Goal: Feedback & Contribution: Contribute content

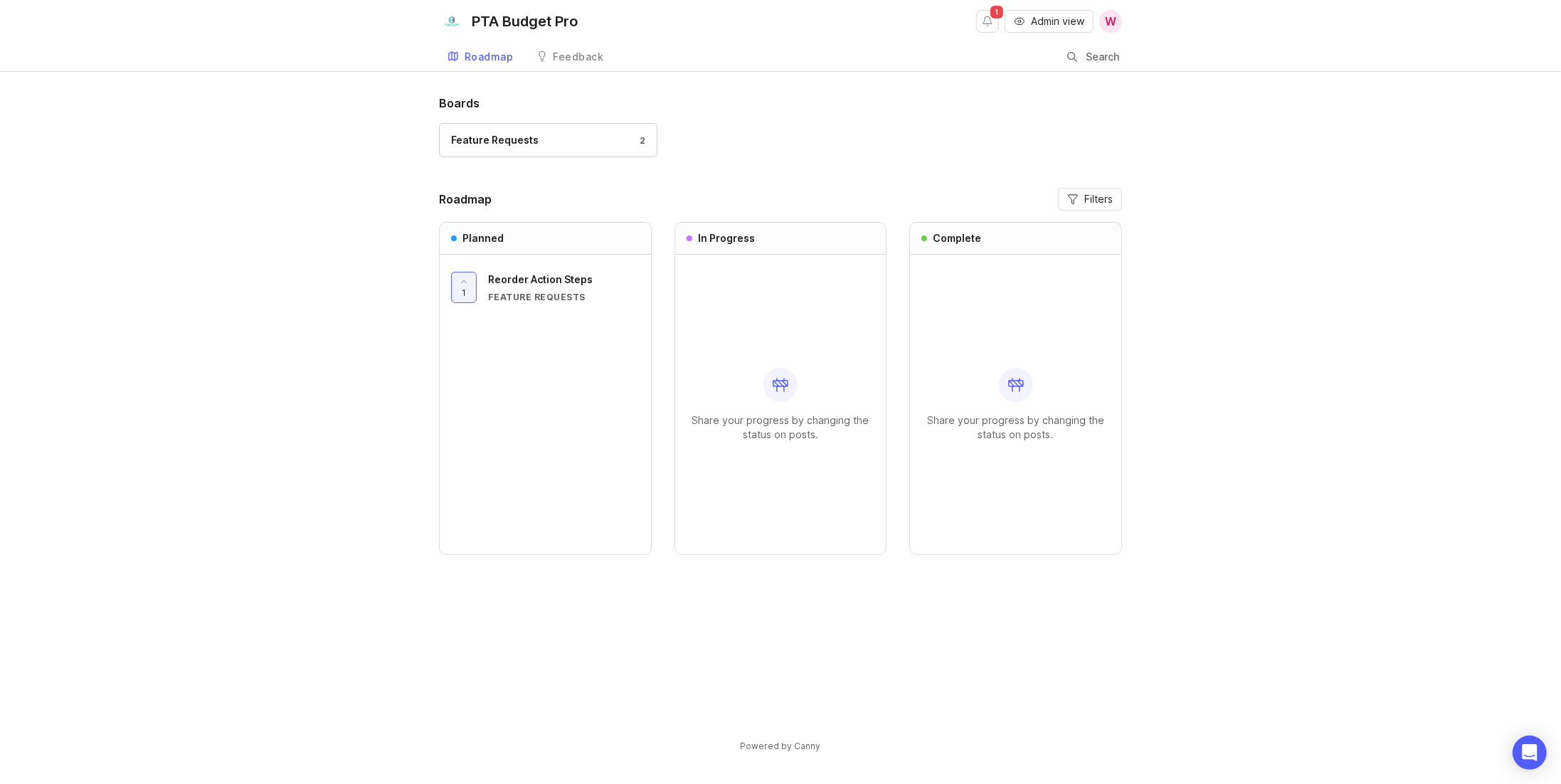
click at [570, 134] on div "Feature Requests 2" at bounding box center [548, 140] width 194 height 16
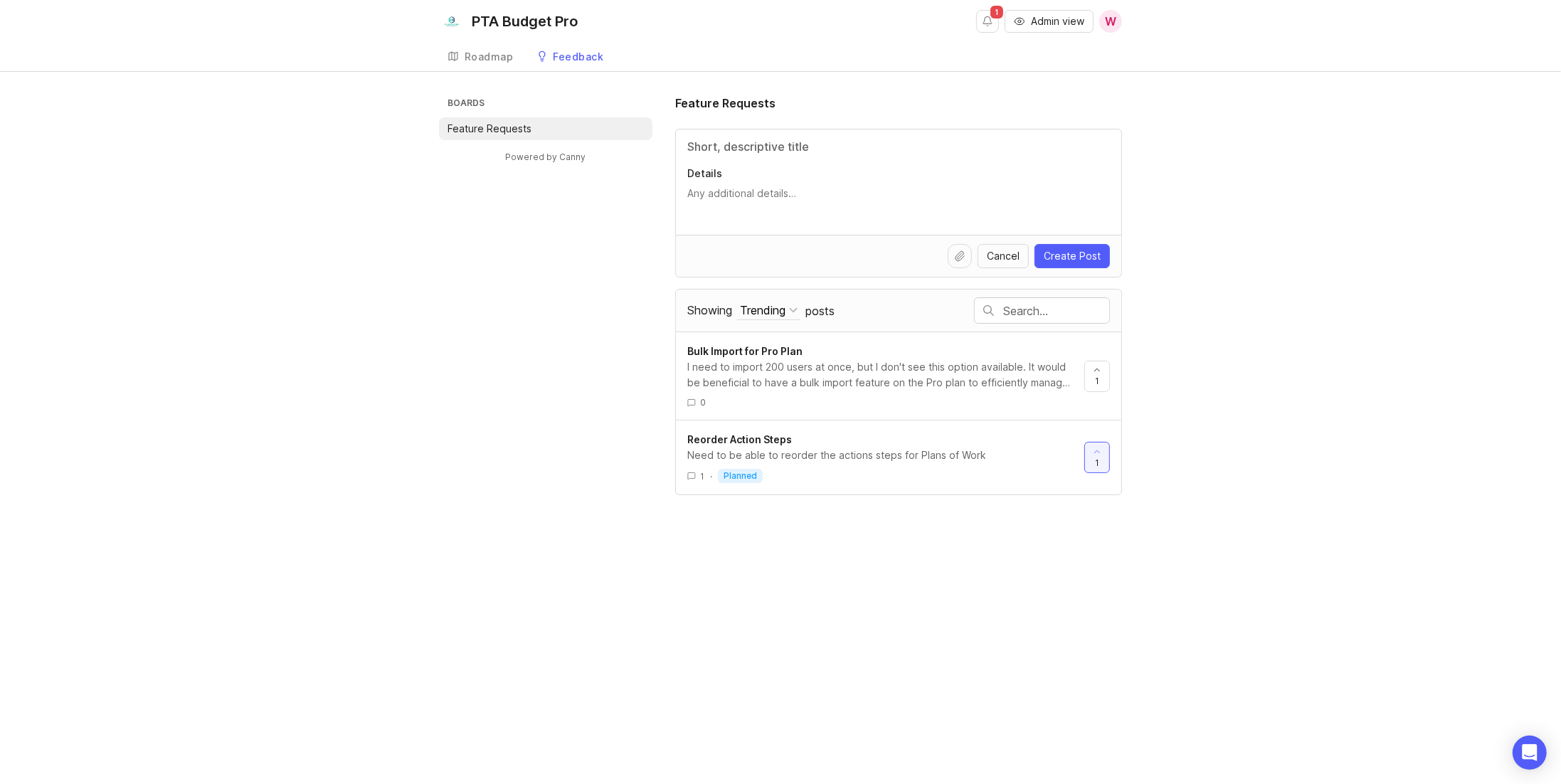
click at [776, 145] on input "Title" at bounding box center [898, 147] width 422 height 17
paste input "Track Taxable Income in Budgets and Reports"
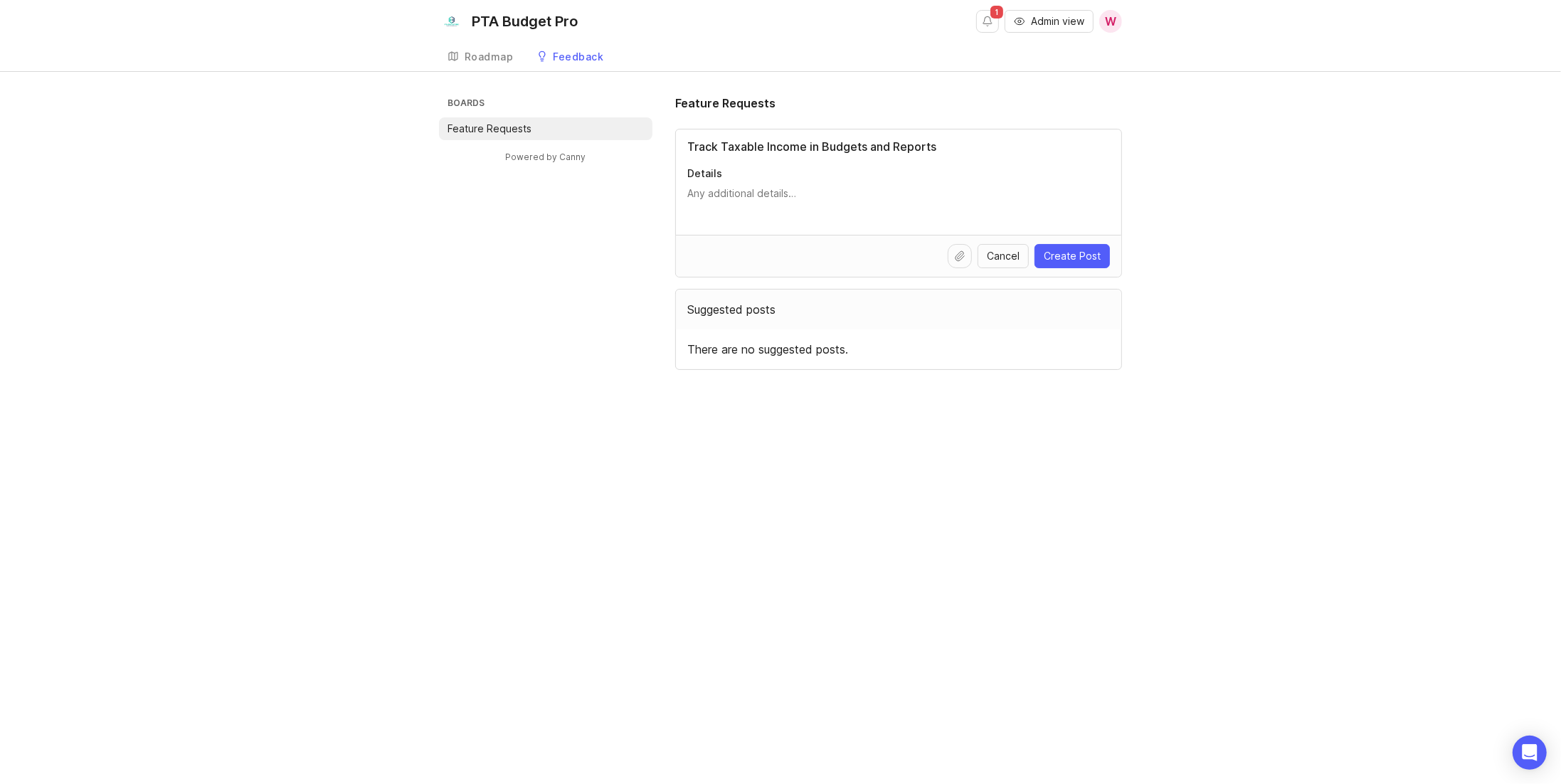
type input "Track Taxable Income in Budgets and Reports"
click at [752, 191] on textarea "Details" at bounding box center [898, 200] width 422 height 28
paste textarea "Many PTAs are surprised to learn that some of their fundraising income is taxab…"
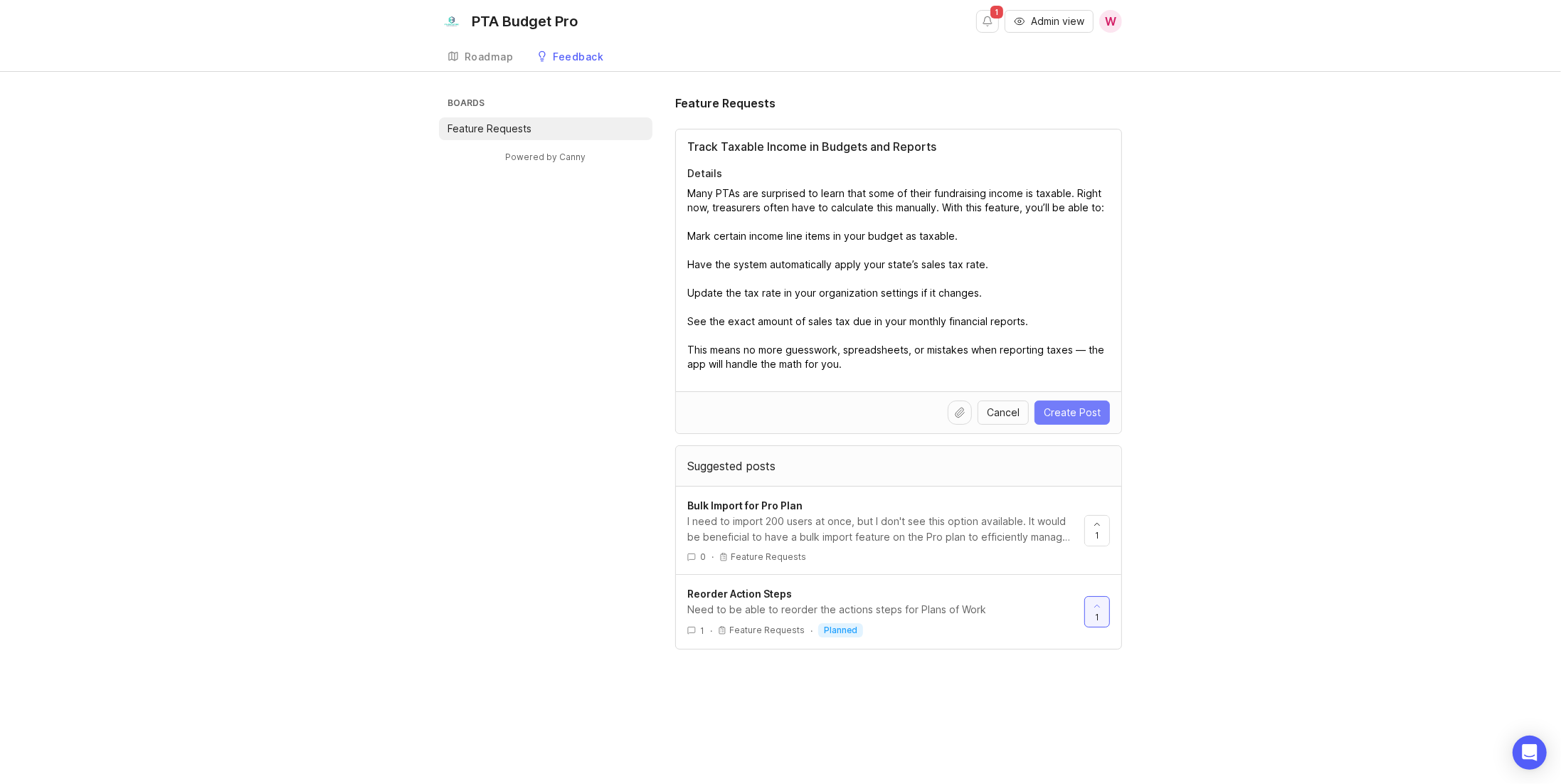
type textarea "Many PTAs are surprised to learn that some of their fundraising income is taxab…"
click at [1080, 411] on span "Create Post" at bounding box center [1072, 413] width 57 height 14
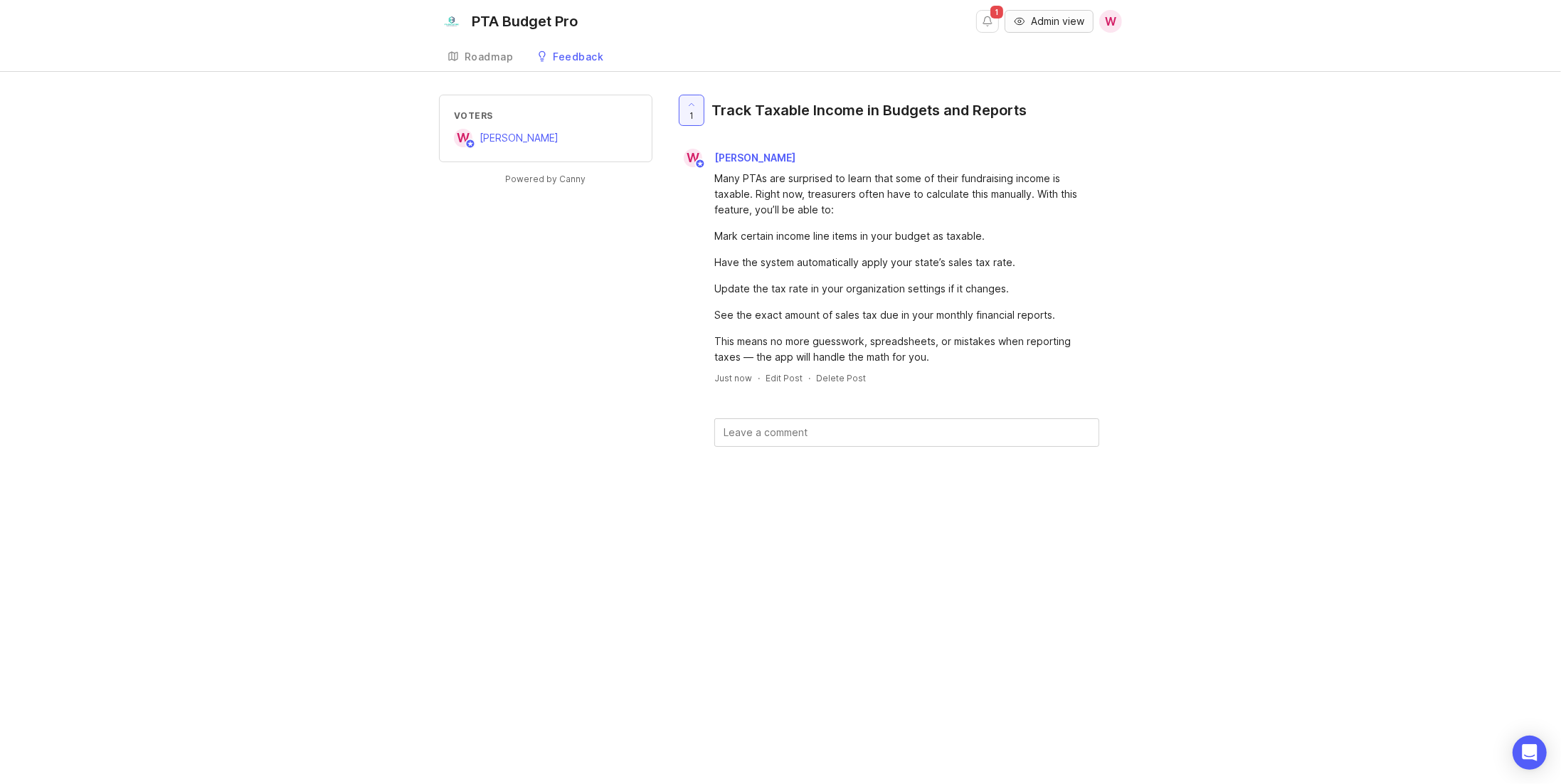
click at [1059, 25] on span "Admin view" at bounding box center [1058, 22] width 53 height 14
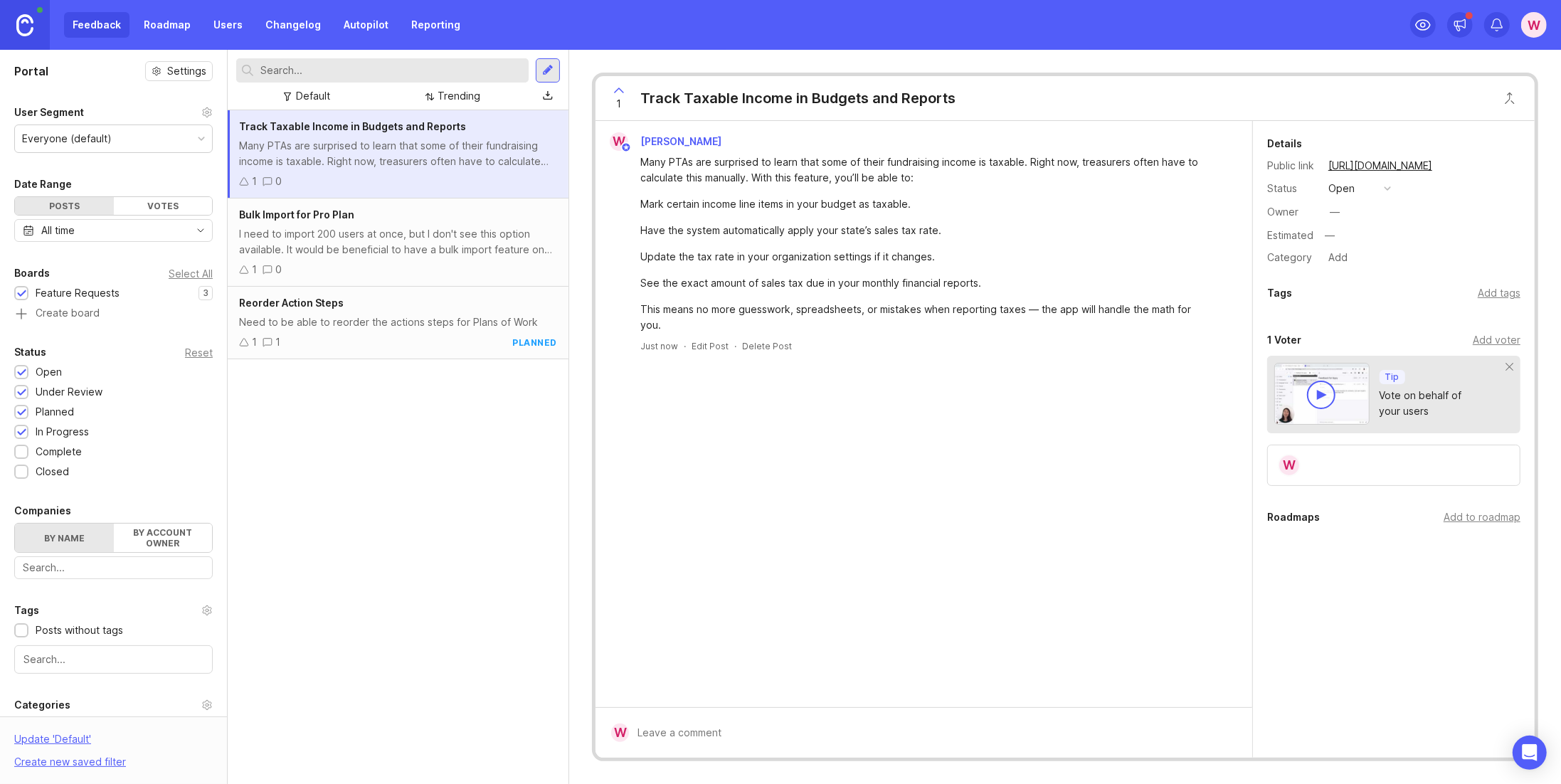
click at [1364, 191] on button "open" at bounding box center [1360, 188] width 71 height 19
click at [1361, 266] on div "planned" at bounding box center [1354, 265] width 45 height 12
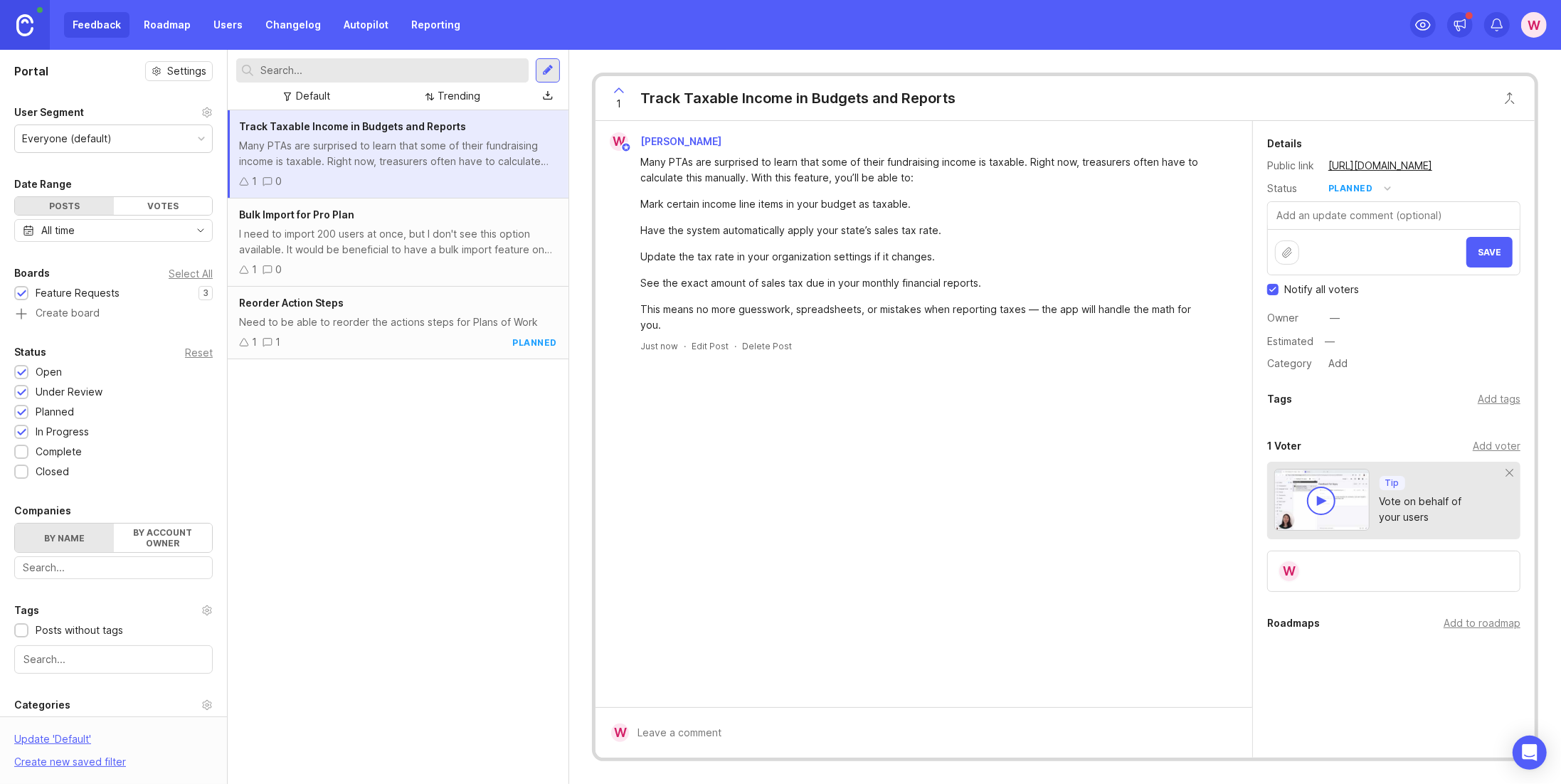
click at [1466, 622] on div "Add to roadmap" at bounding box center [1482, 624] width 77 height 16
drag, startPoint x: 1360, startPoint y: 676, endPoint x: 1337, endPoint y: 658, distance: 29.2
click at [1084, 538] on div "W William Ward Many PTAs are surprised to learn that some of their fundraising …" at bounding box center [924, 414] width 657 height 586
click at [1425, 22] on icon at bounding box center [1423, 25] width 17 height 17
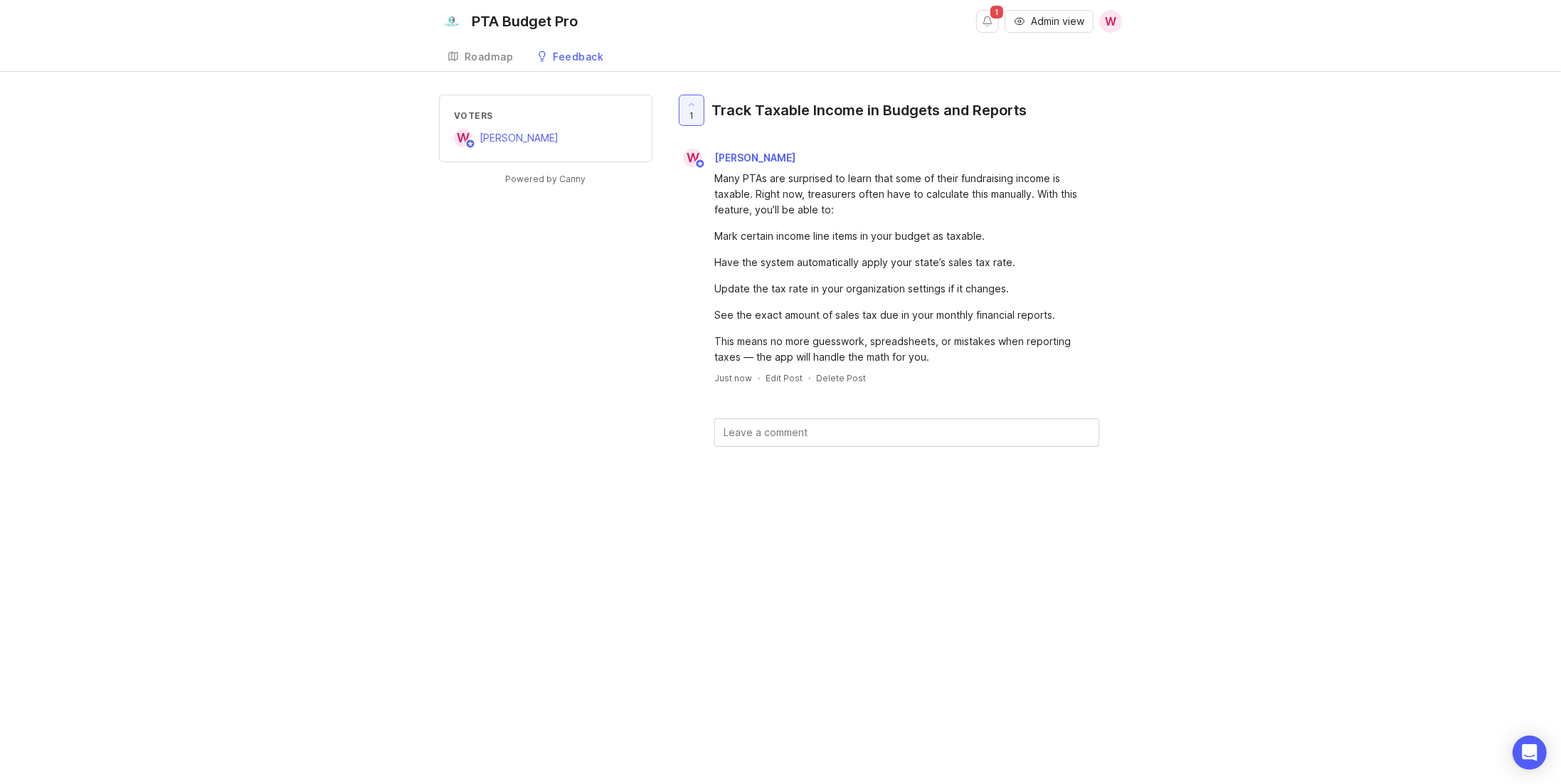
click at [493, 60] on div "Roadmap" at bounding box center [490, 57] width 49 height 10
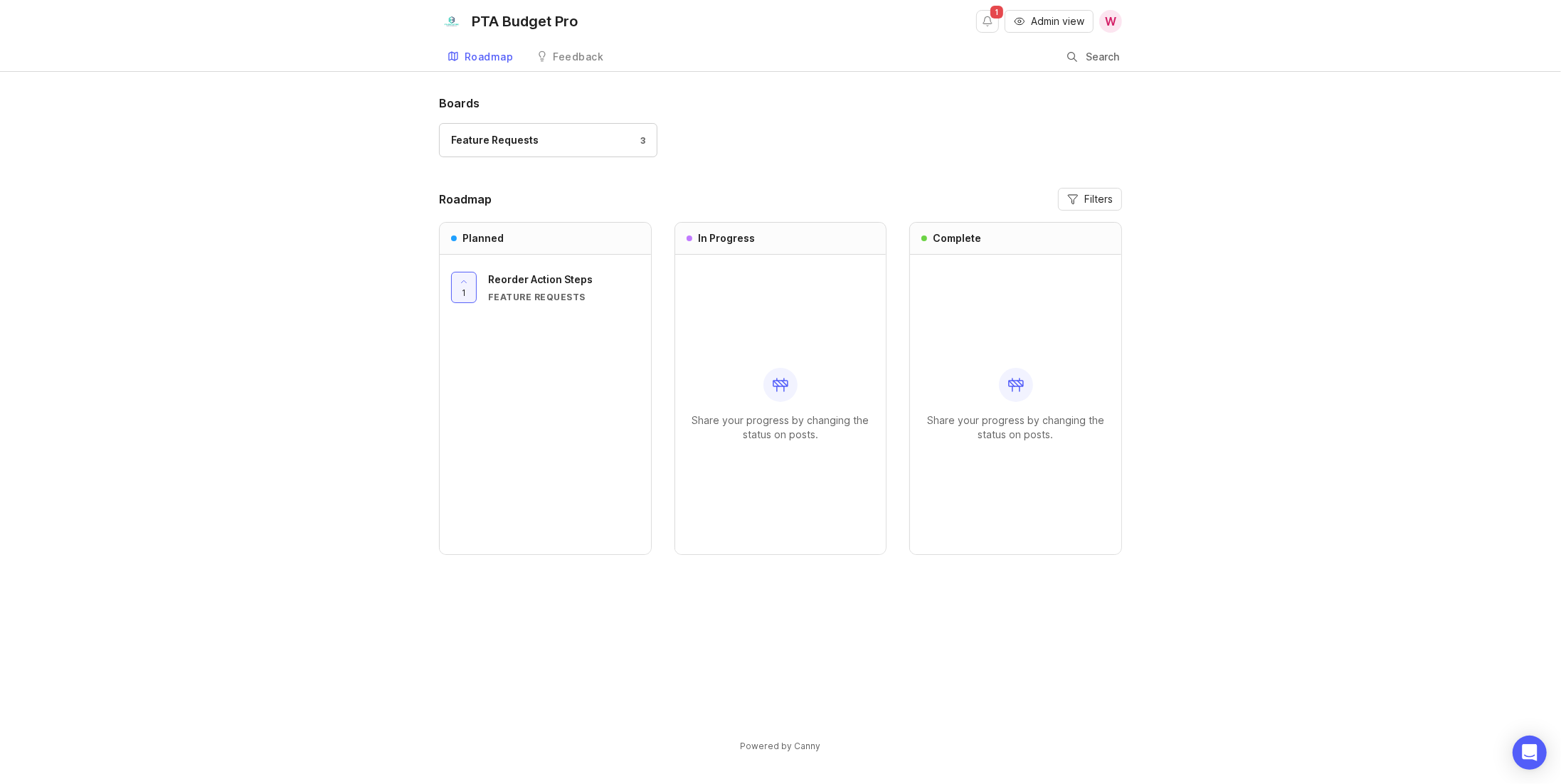
click at [572, 141] on div "Feature Requests 3" at bounding box center [548, 140] width 194 height 16
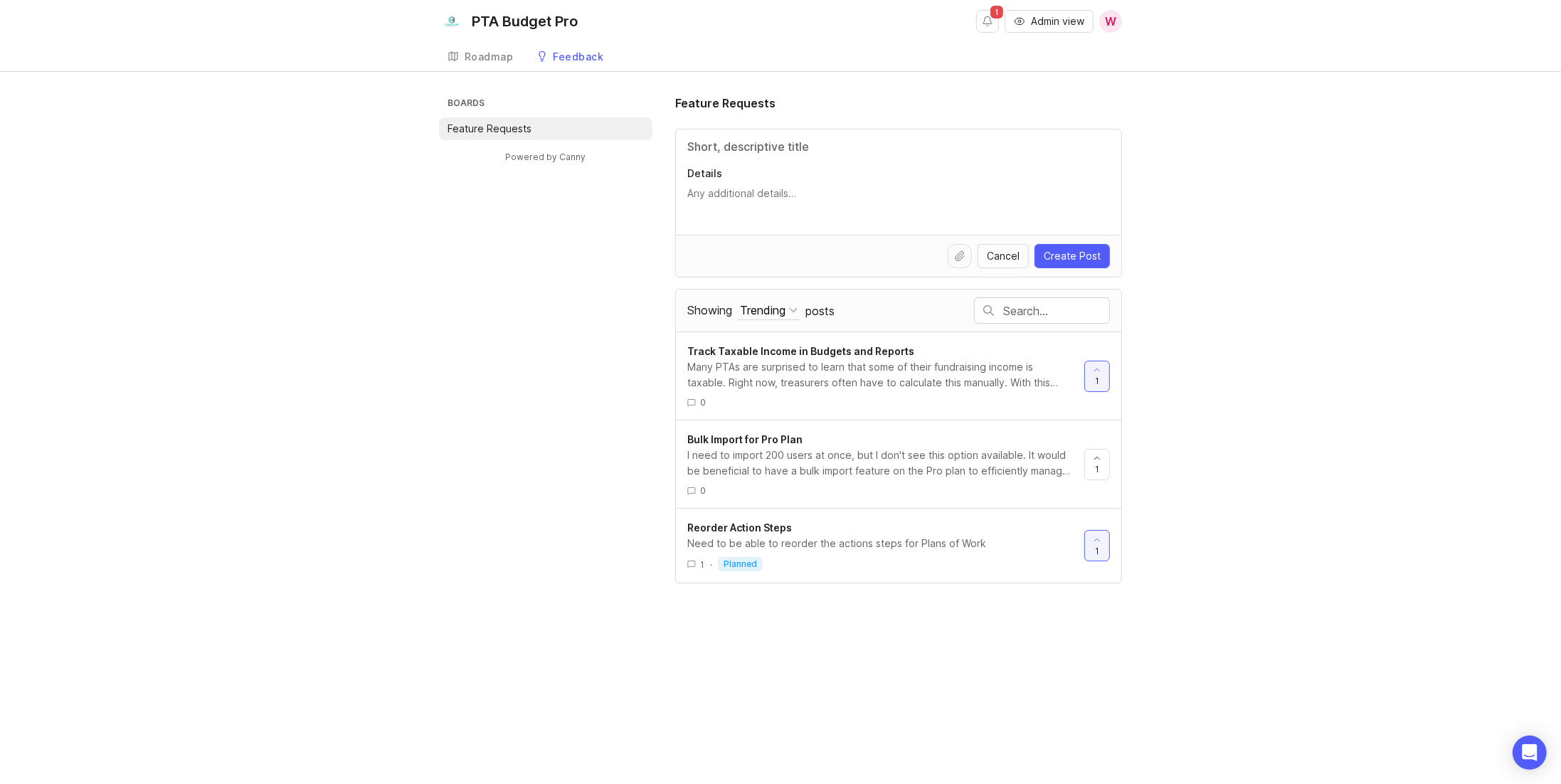
click at [875, 448] on div "I need to import 200 users at once, but I don't see this option available. It w…" at bounding box center [880, 463] width 386 height 31
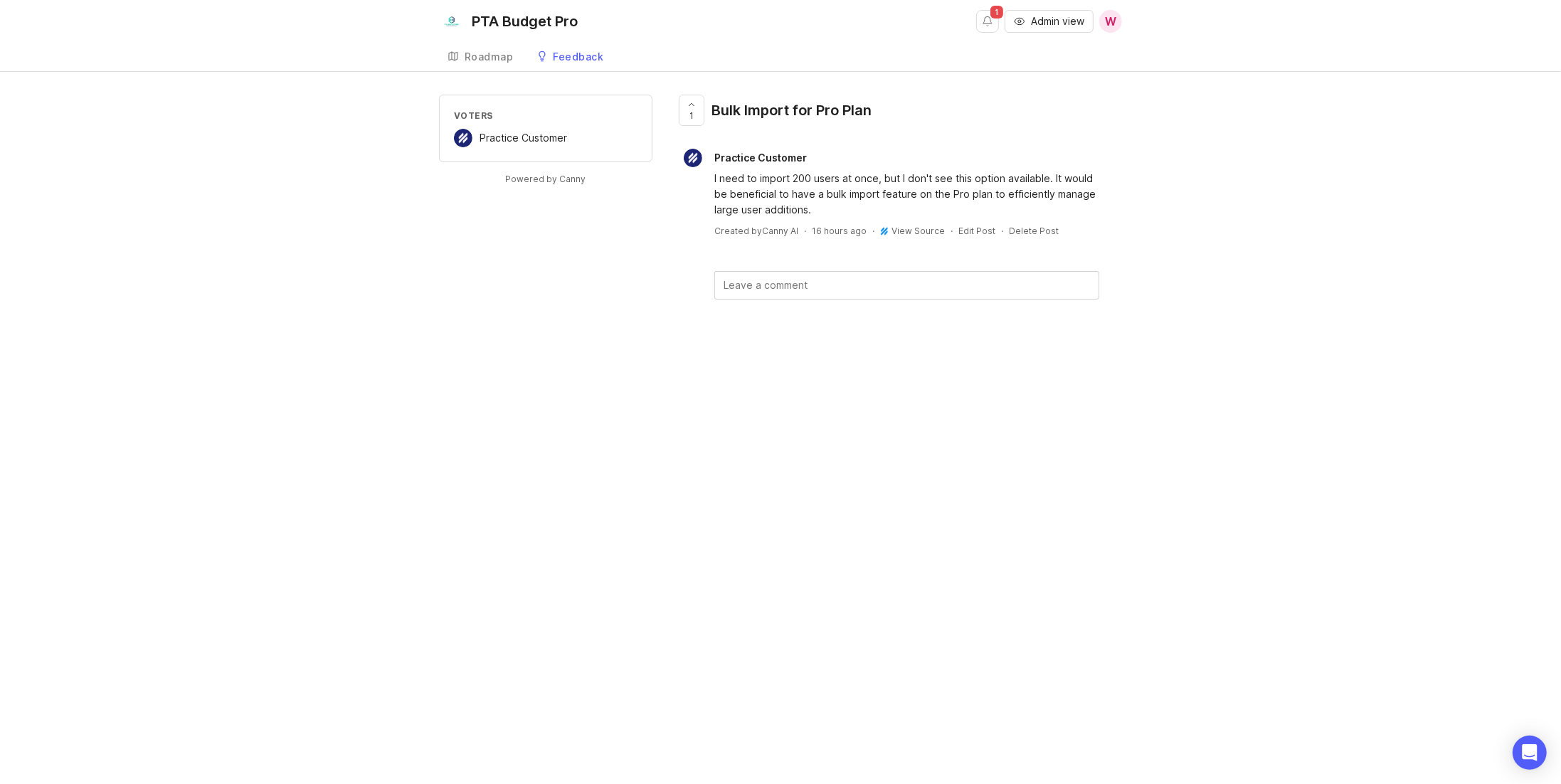
click at [496, 59] on div "Roadmap" at bounding box center [490, 57] width 49 height 10
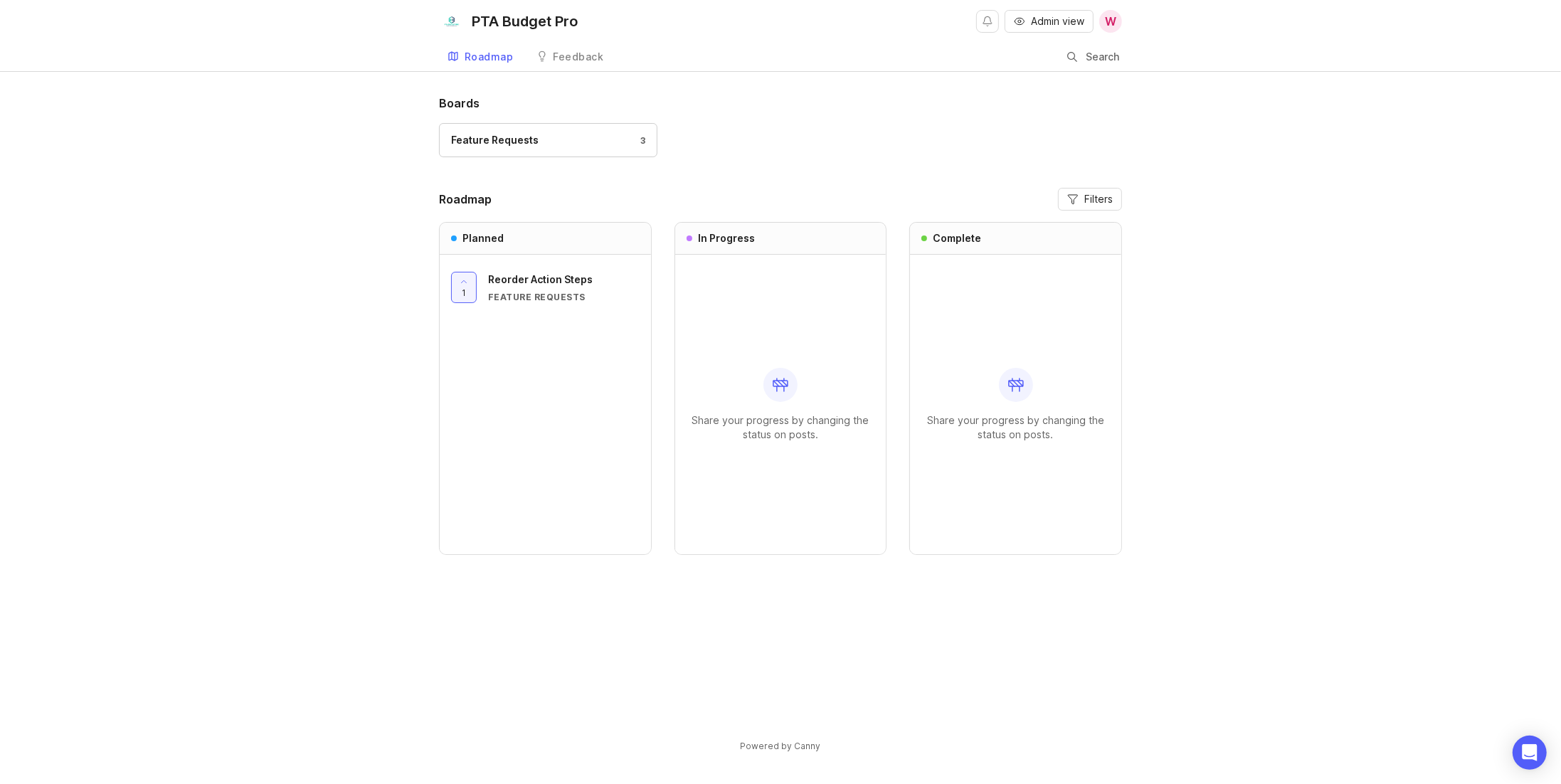
click at [583, 61] on div "Feedback" at bounding box center [579, 57] width 51 height 10
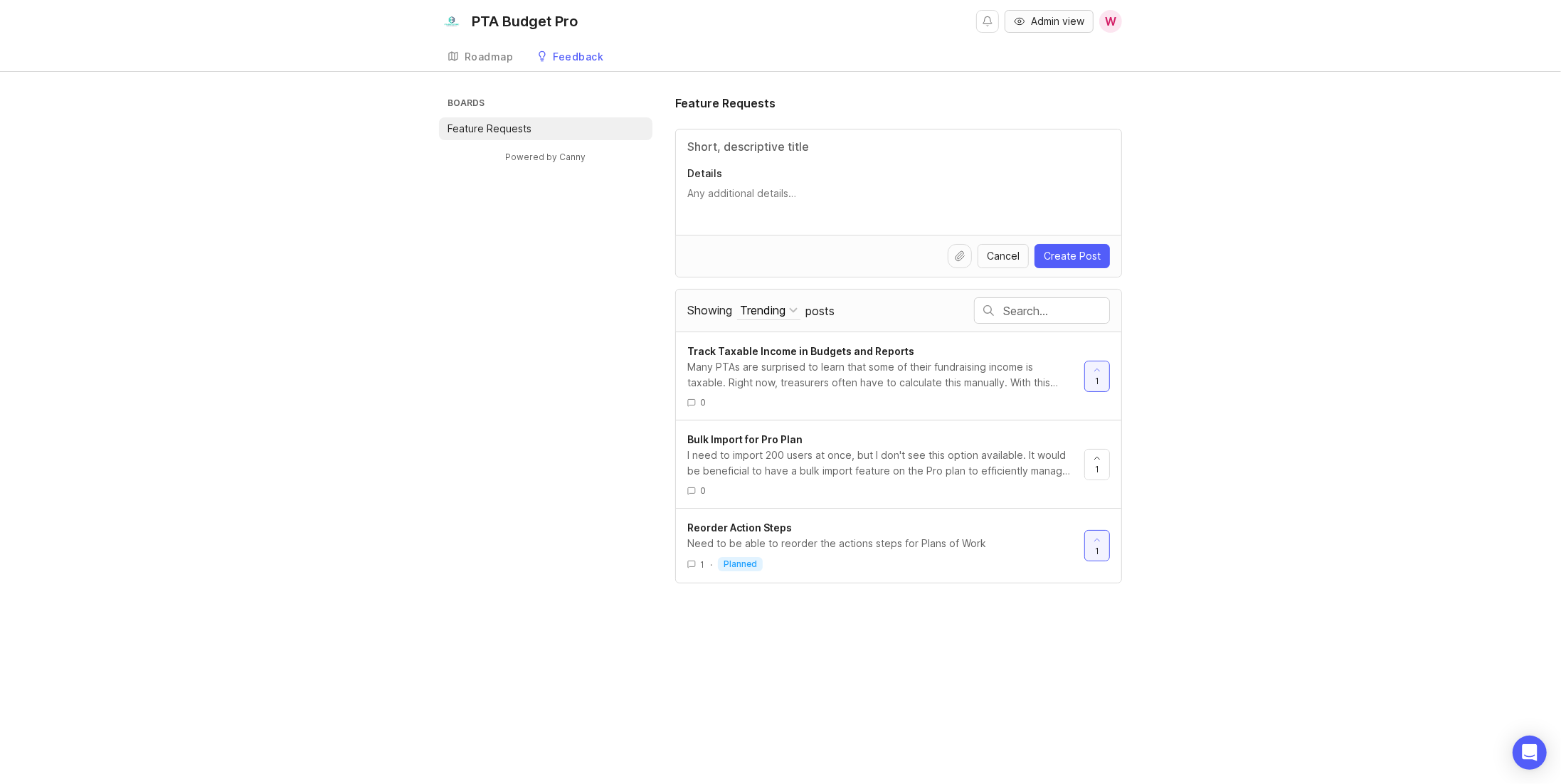
click at [1043, 23] on span "Admin view" at bounding box center [1058, 22] width 53 height 14
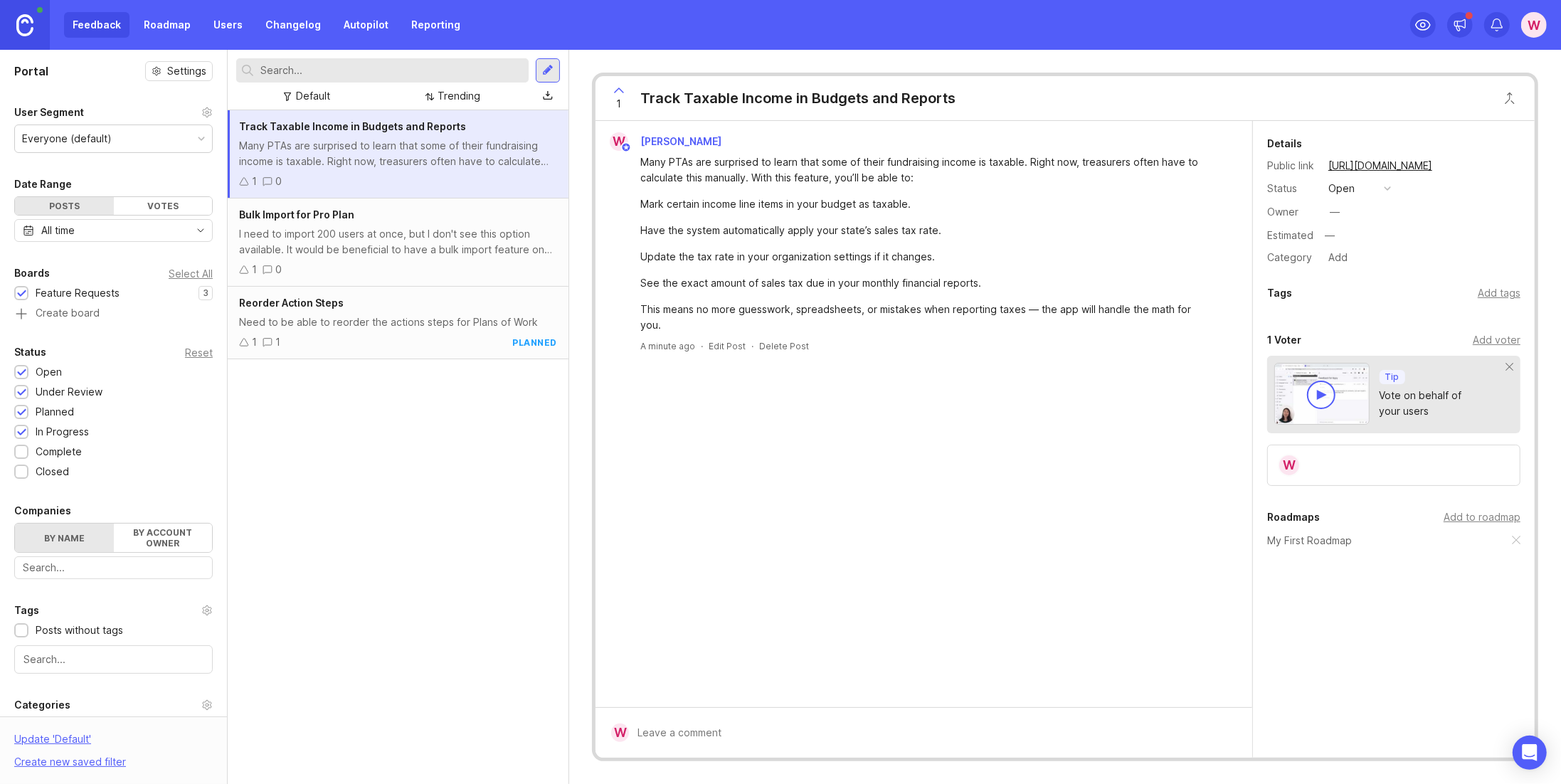
click at [1352, 188] on div "open" at bounding box center [1342, 188] width 26 height 16
click at [1360, 263] on div "planned" at bounding box center [1354, 265] width 45 height 12
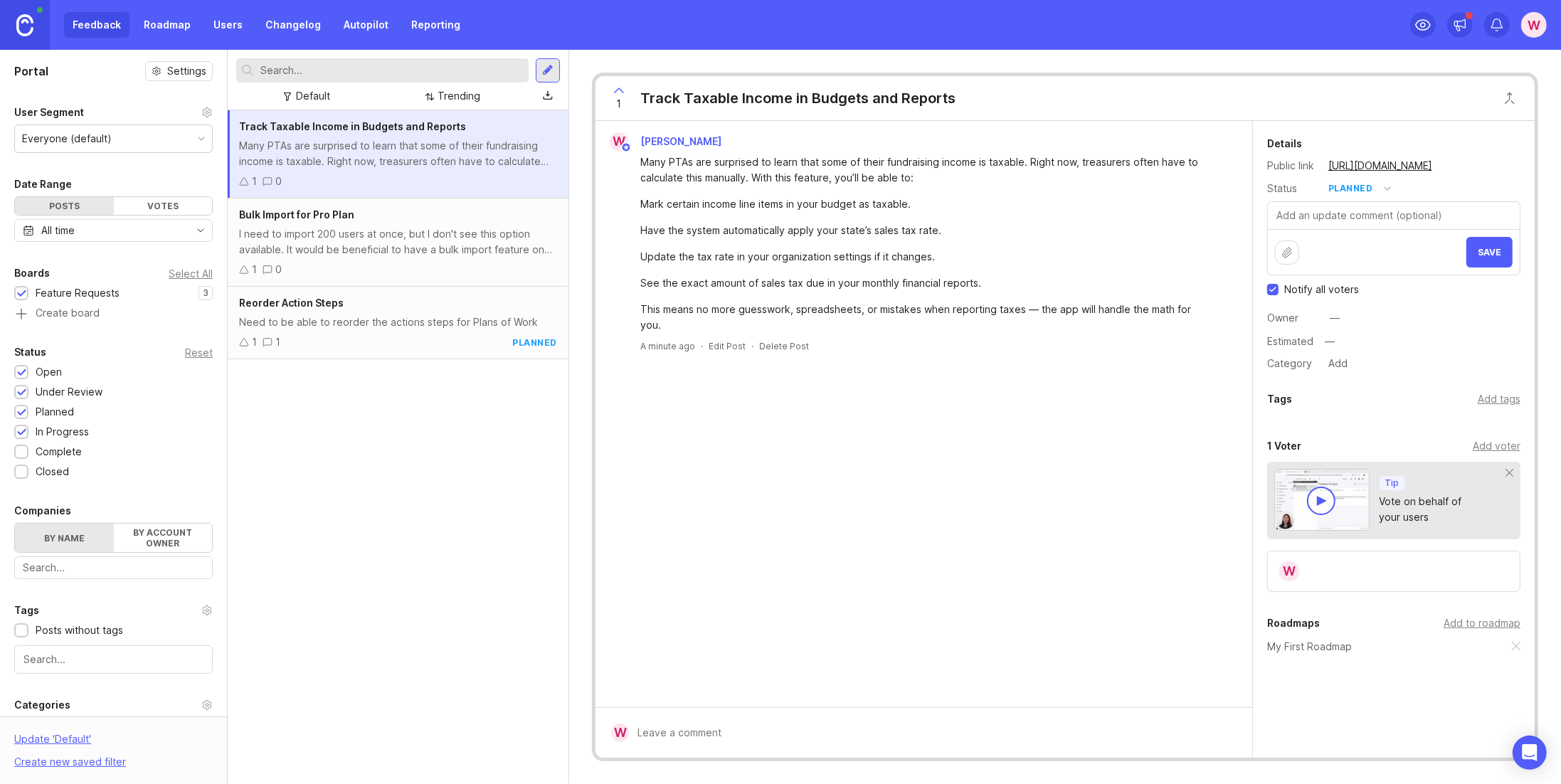
click at [1482, 255] on button "Save" at bounding box center [1490, 252] width 46 height 30
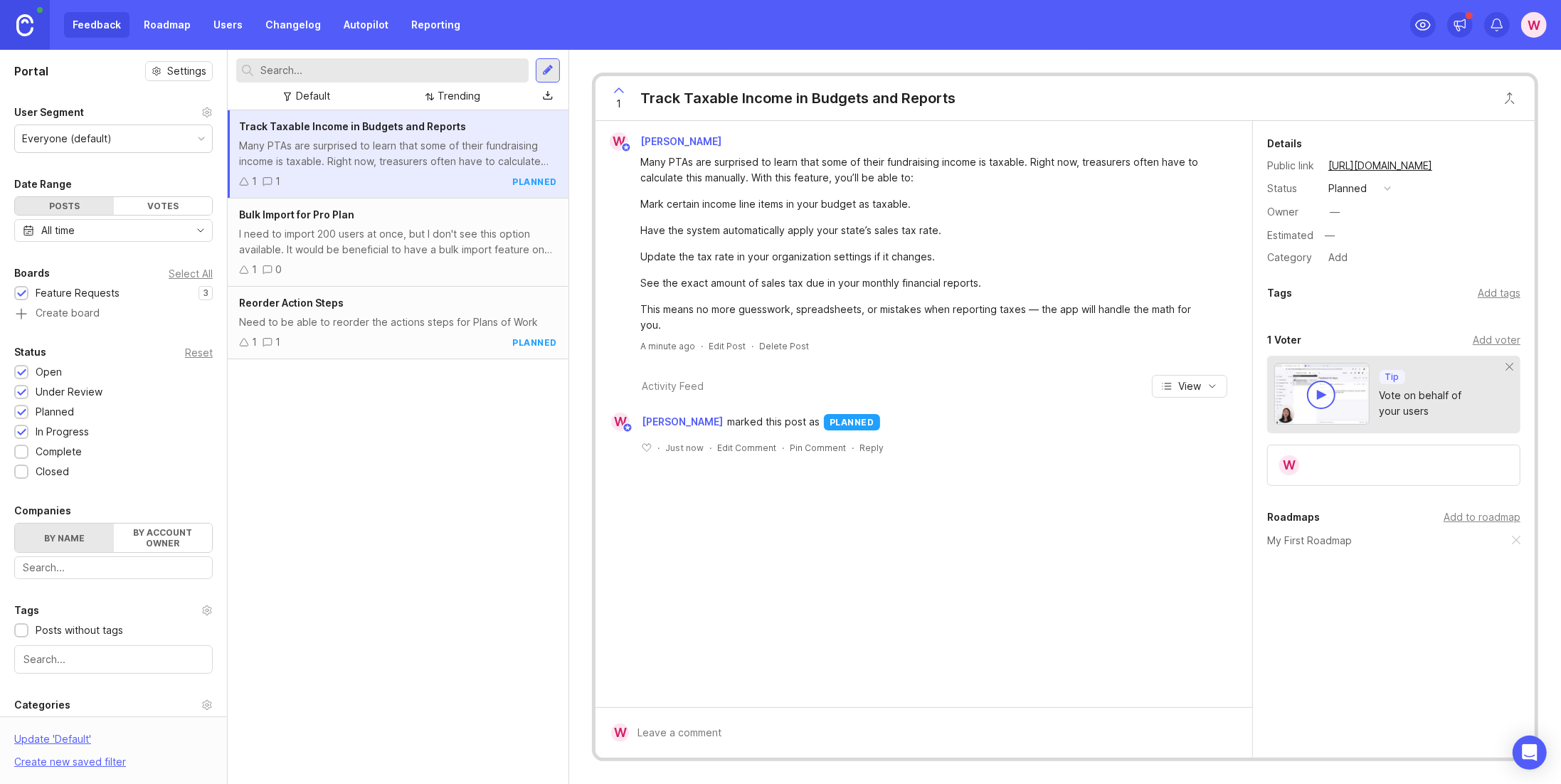
click at [425, 232] on div "I need to import 200 users at once, but I don't see this option available. It w…" at bounding box center [398, 241] width 318 height 31
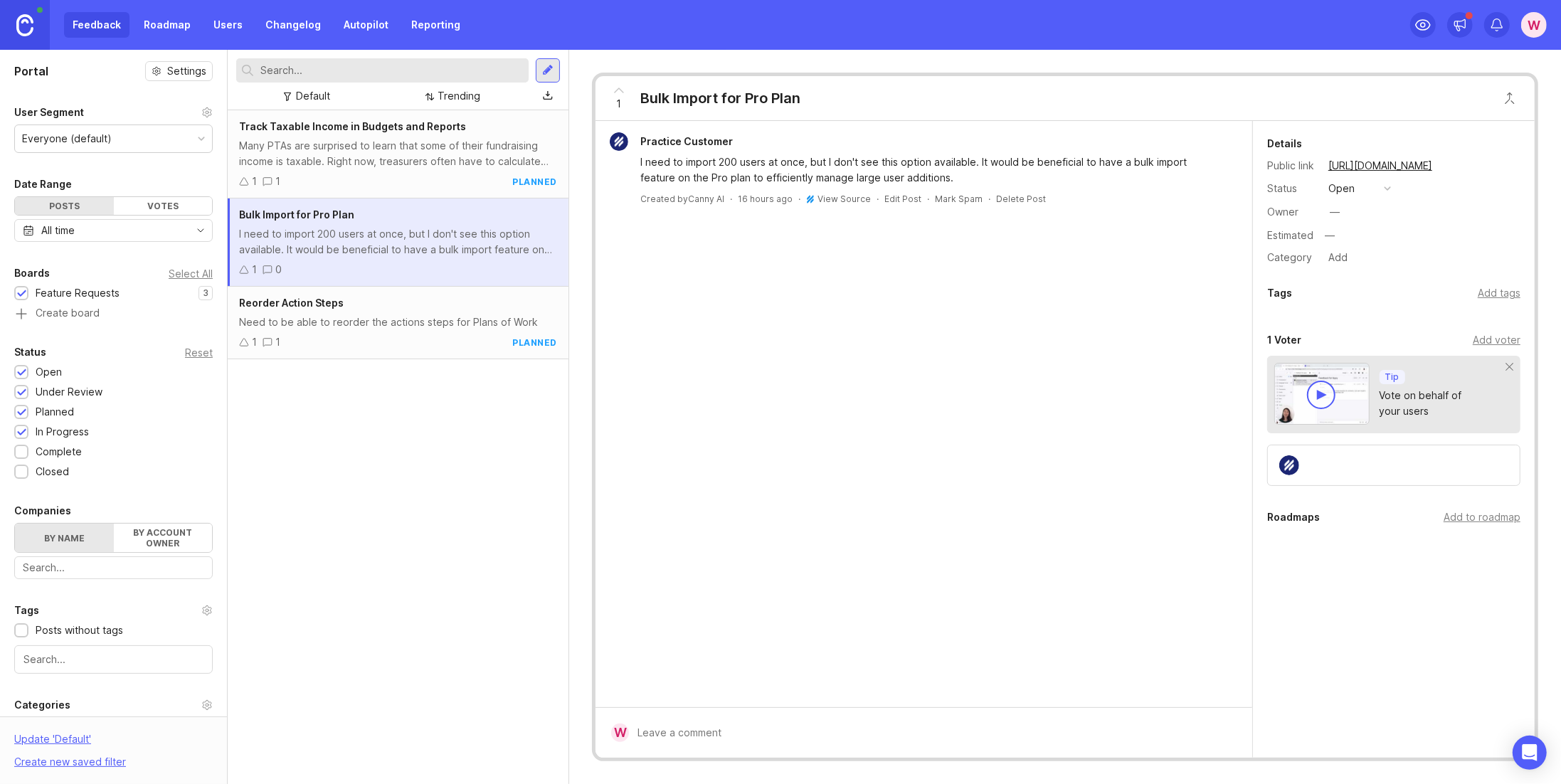
click at [825, 198] on link "View Source" at bounding box center [844, 199] width 53 height 11
click at [1373, 186] on button "open" at bounding box center [1360, 188] width 71 height 19
click at [1362, 339] on div "closed" at bounding box center [1350, 344] width 38 height 12
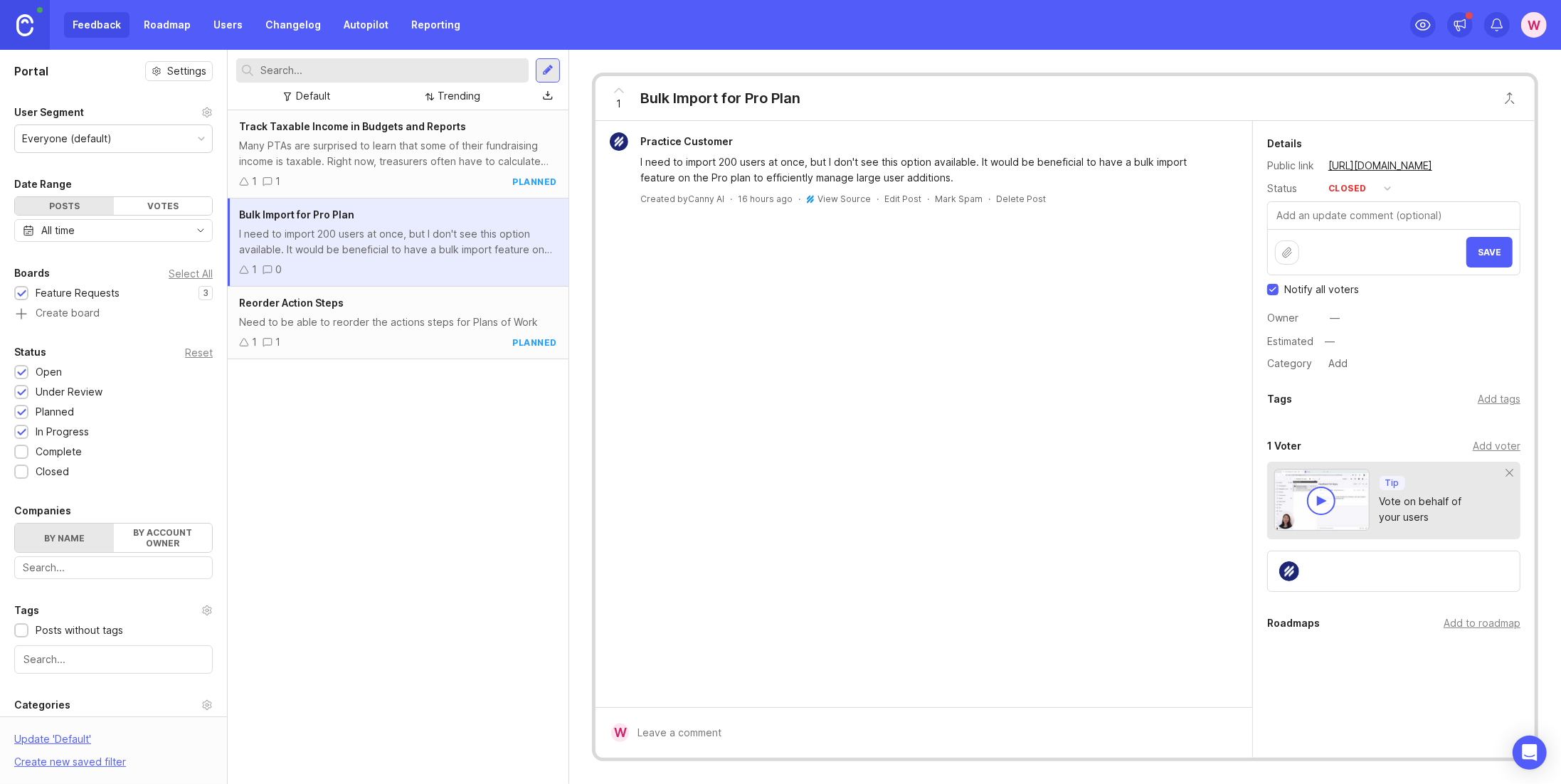
click at [1479, 251] on span "Save" at bounding box center [1490, 252] width 24 height 11
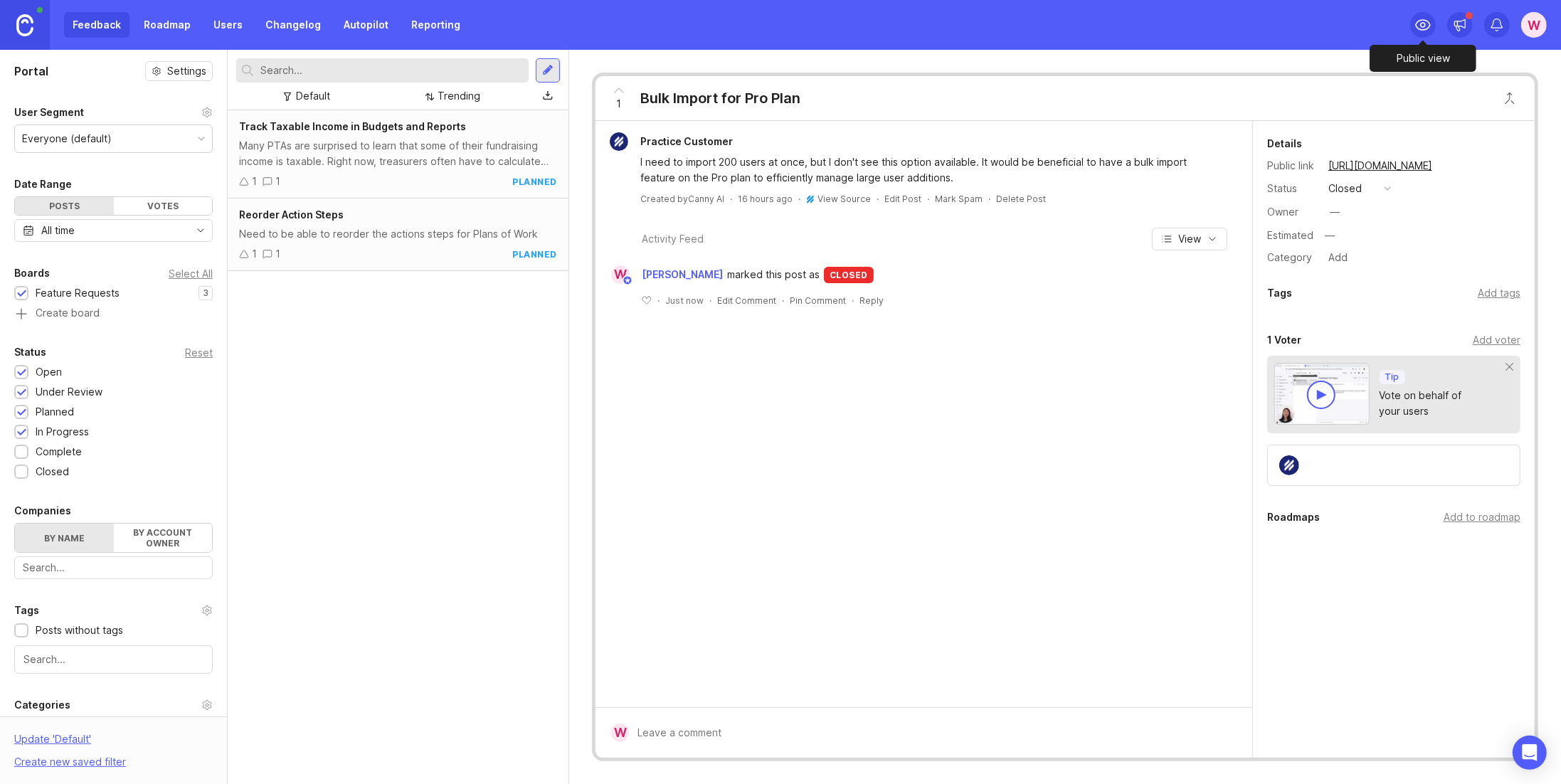
click at [1417, 25] on icon at bounding box center [1423, 25] width 14 height 10
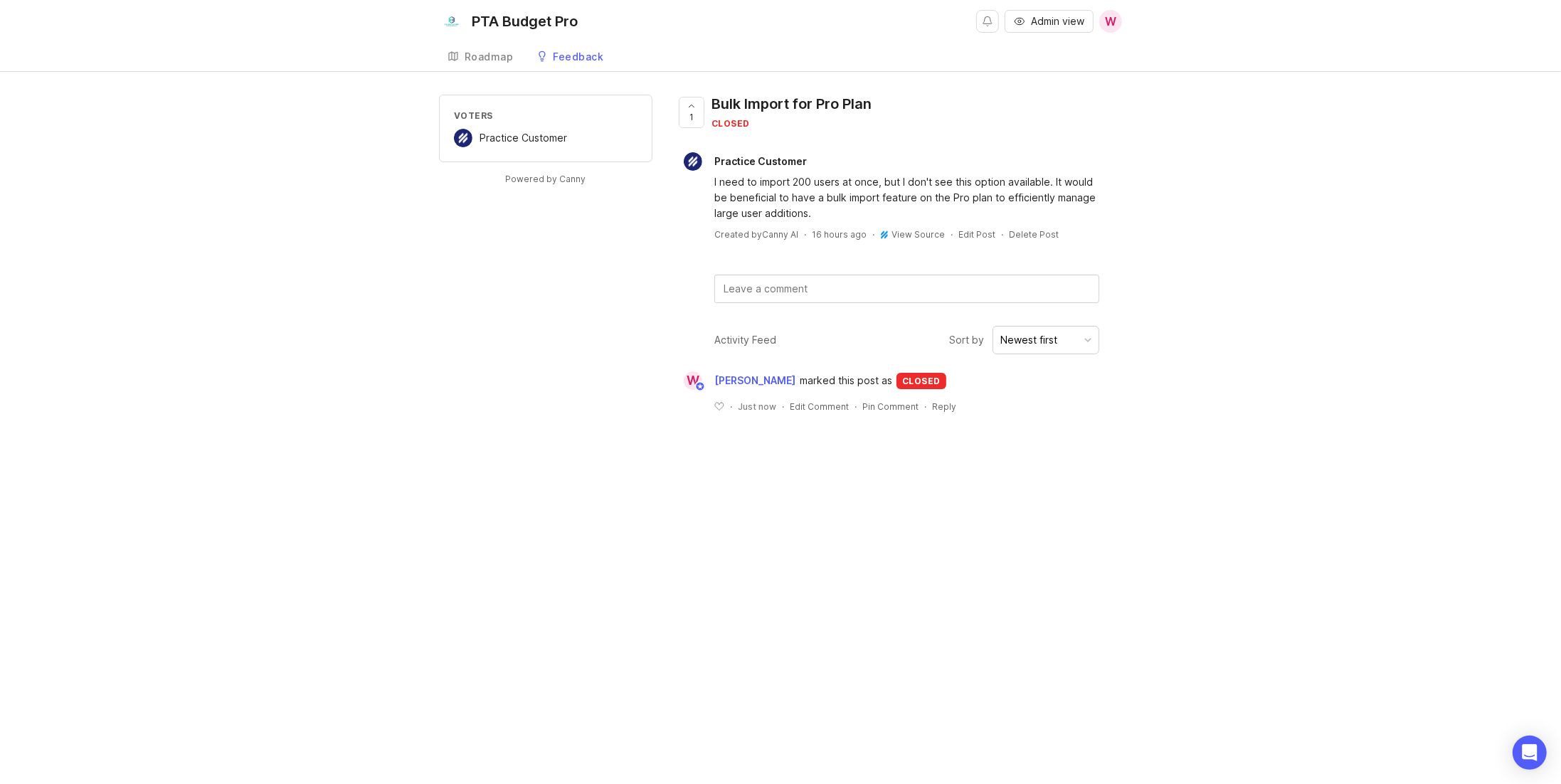
click at [479, 56] on div "Roadmap" at bounding box center [490, 57] width 49 height 10
